Goal: Information Seeking & Learning: Learn about a topic

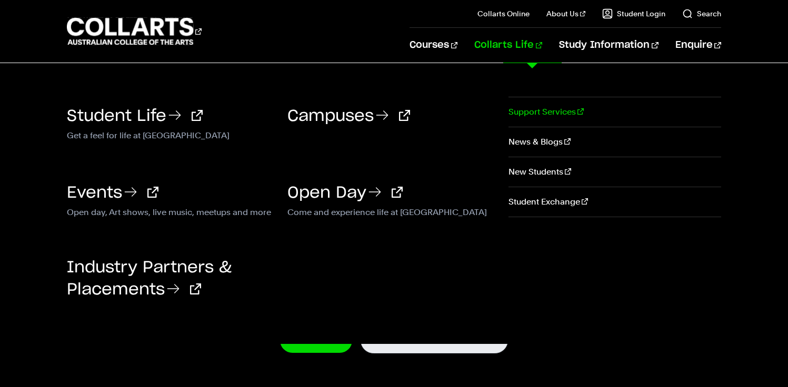
click at [541, 116] on link "Support Services" at bounding box center [614, 111] width 213 height 29
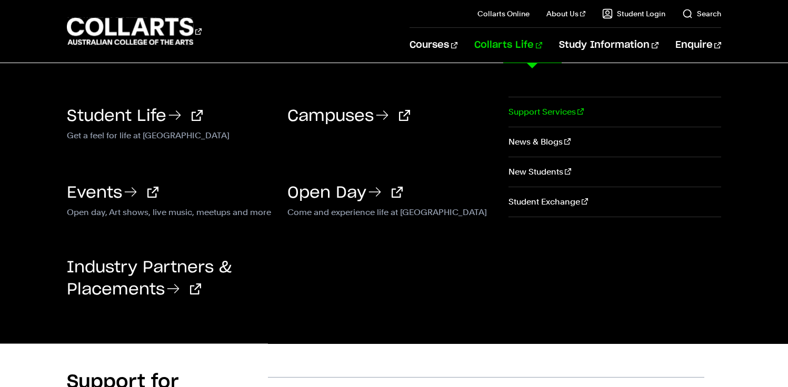
click at [524, 113] on link "Support Services" at bounding box center [614, 111] width 213 height 29
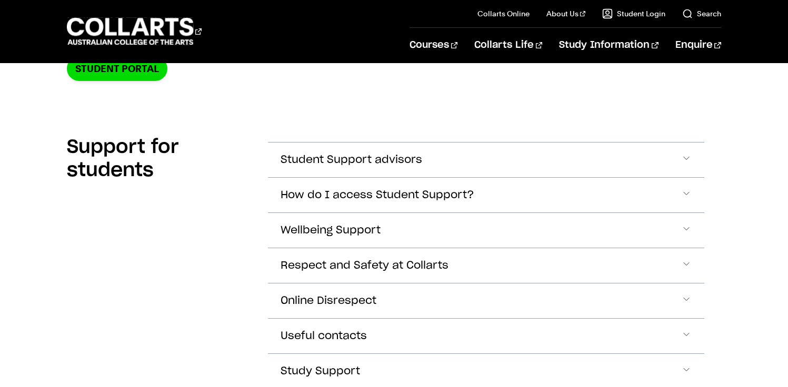
scroll to position [316, 0]
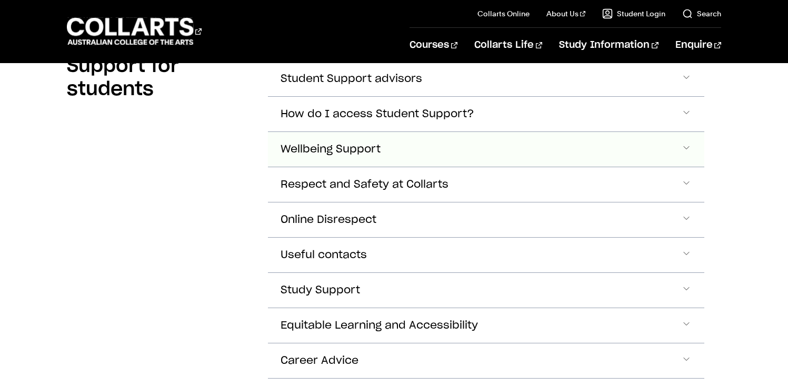
click at [351, 154] on span "Wellbeing Support" at bounding box center [331, 150] width 100 height 12
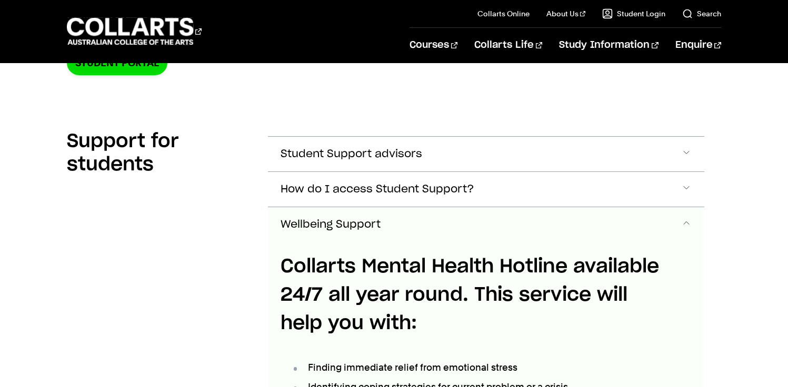
scroll to position [247, 0]
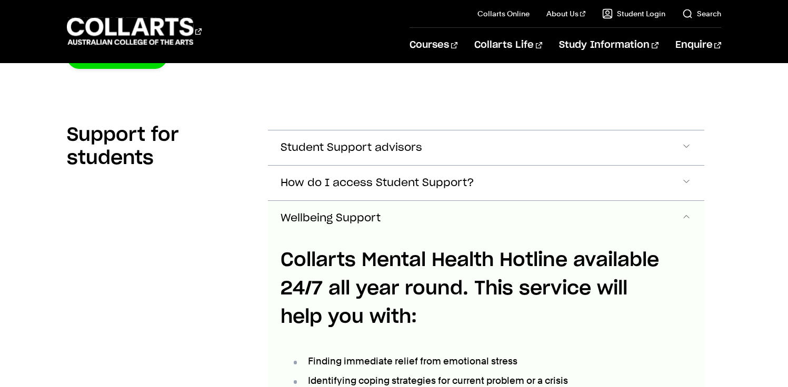
click at [347, 219] on span "Wellbeing Support" at bounding box center [331, 219] width 100 height 12
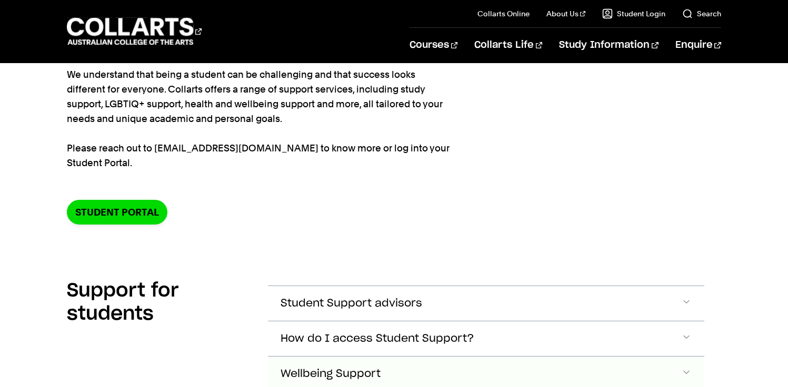
scroll to position [91, 0]
